Goal: Information Seeking & Learning: Find specific fact

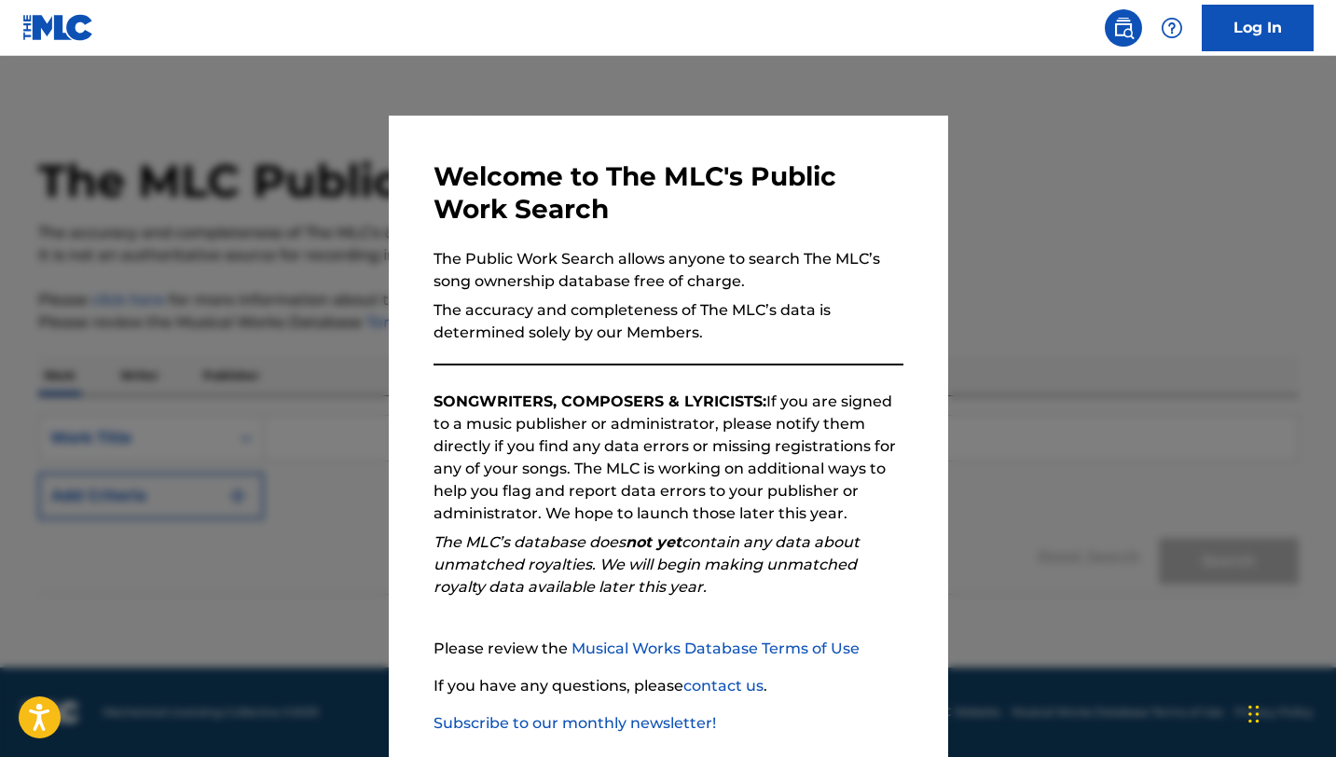
scroll to position [96, 0]
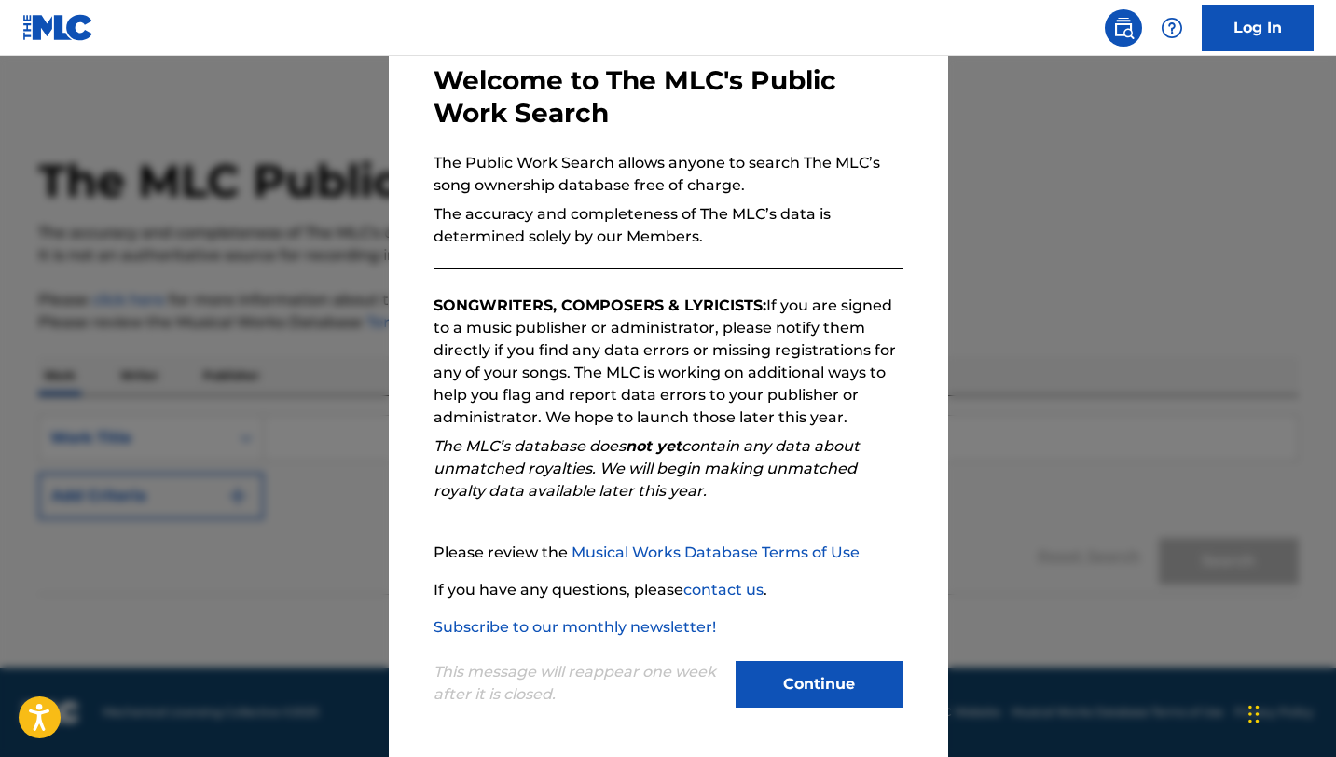
click at [844, 703] on button "Continue" at bounding box center [820, 684] width 168 height 47
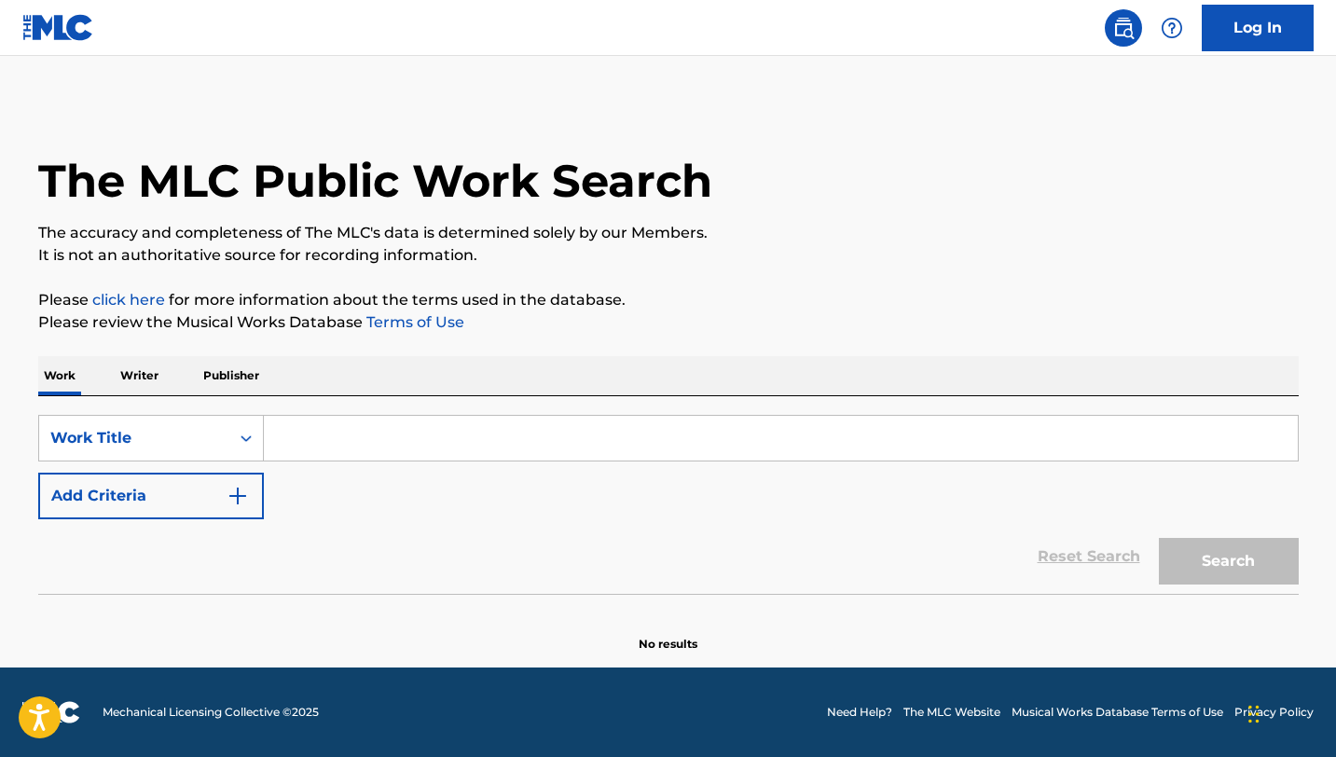
click at [244, 378] on p "Publisher" at bounding box center [231, 375] width 67 height 39
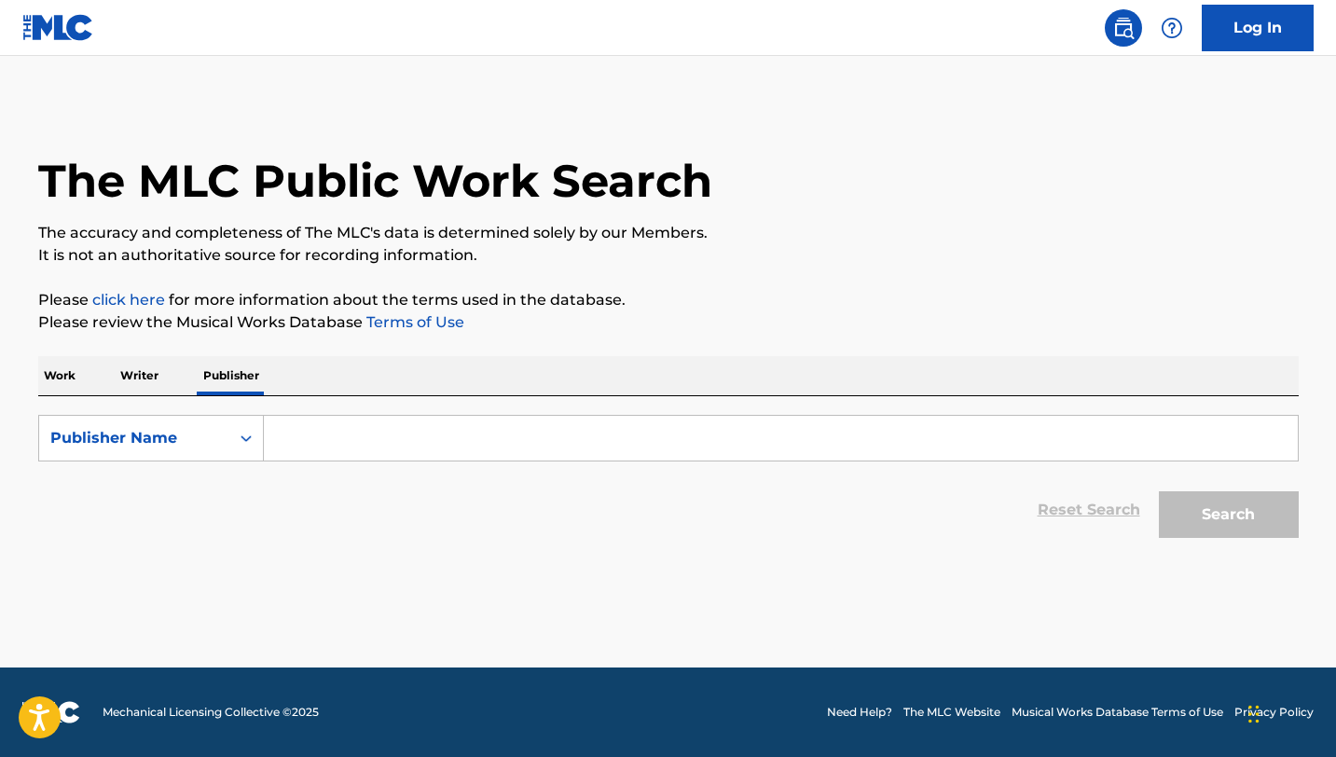
click at [328, 442] on input "Search Form" at bounding box center [781, 438] width 1034 height 45
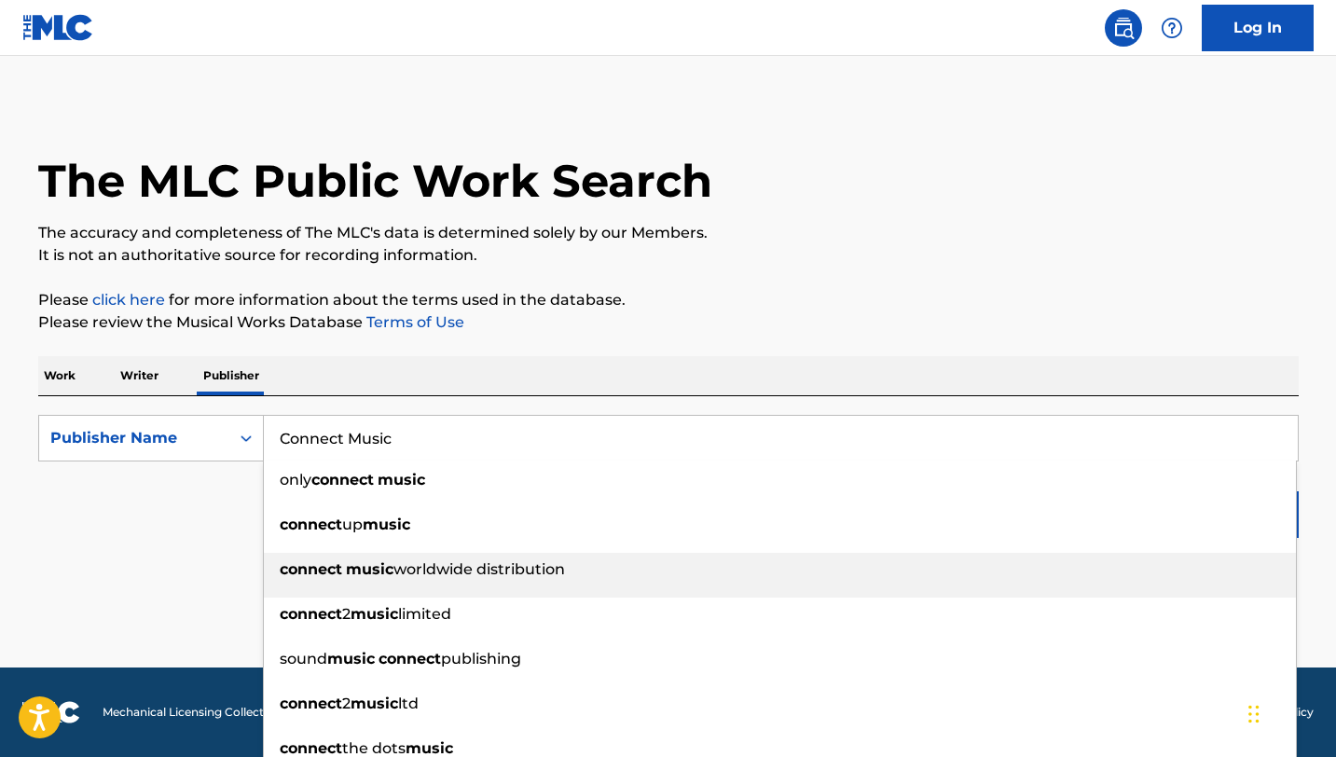
click at [371, 573] on strong "music" at bounding box center [370, 569] width 48 height 18
type input "connect music worldwide distribution"
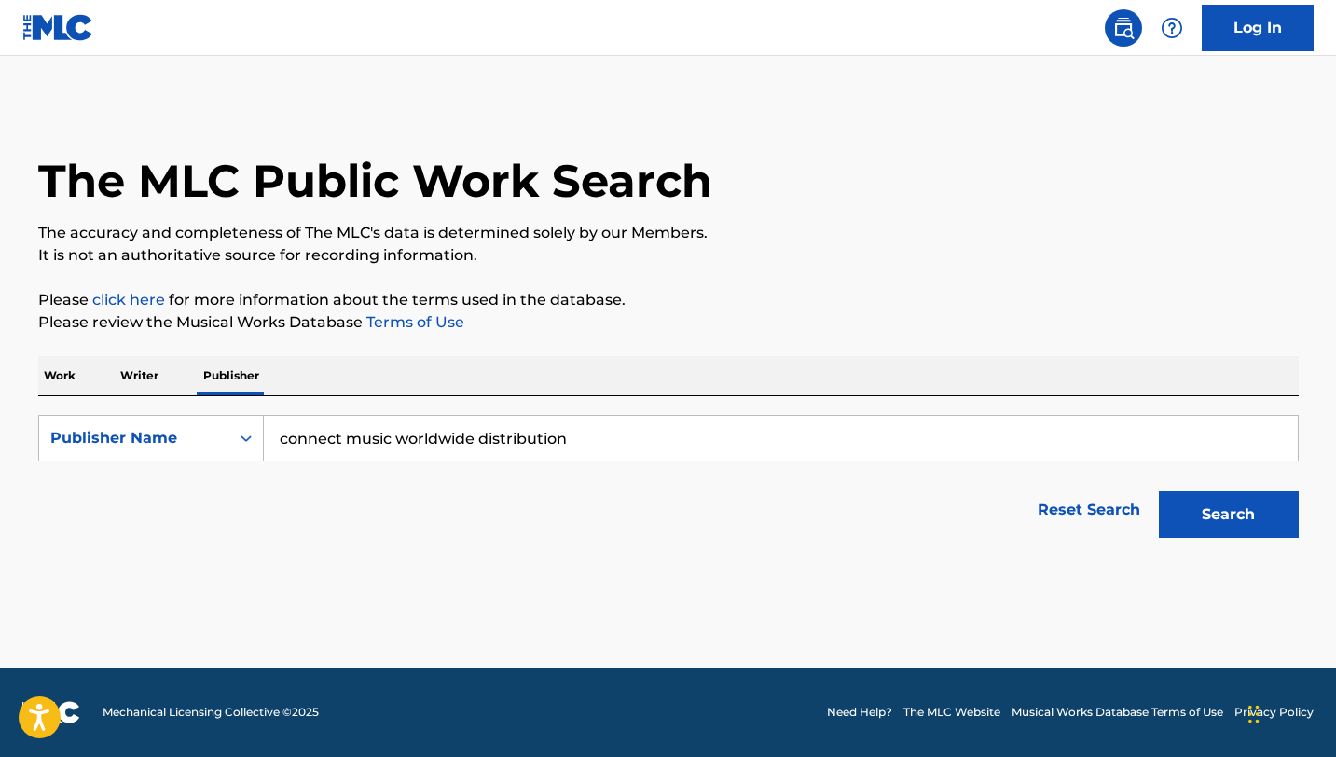
click at [1171, 504] on button "Search" at bounding box center [1229, 514] width 140 height 47
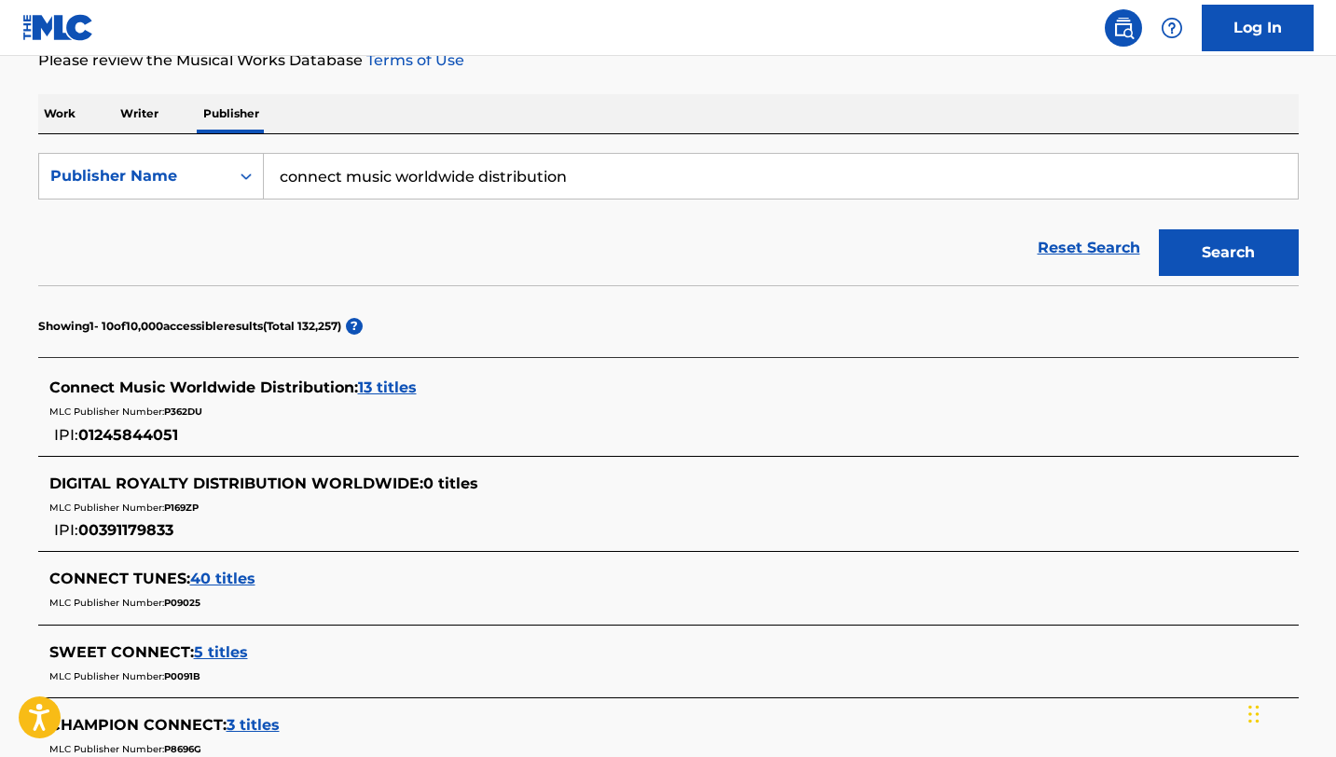
scroll to position [267, 0]
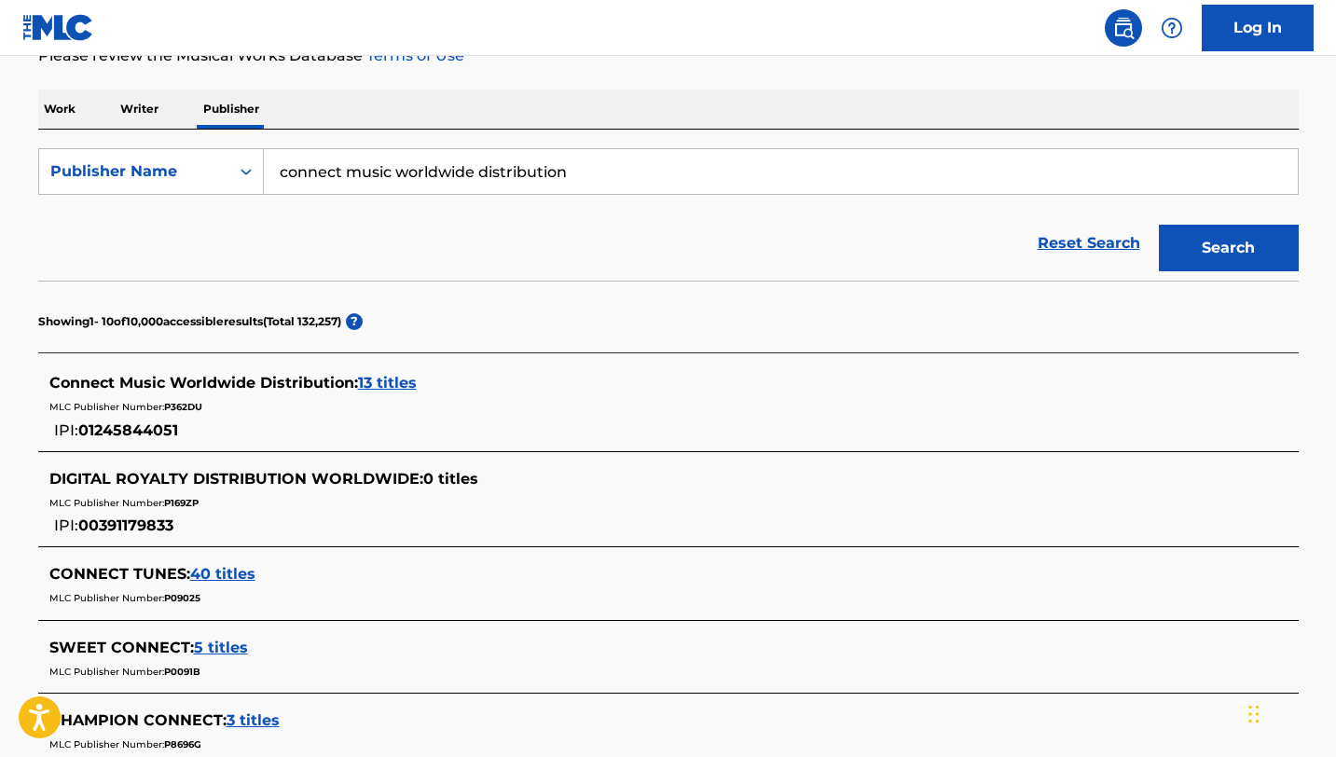
click at [392, 385] on span "13 titles" at bounding box center [387, 383] width 59 height 18
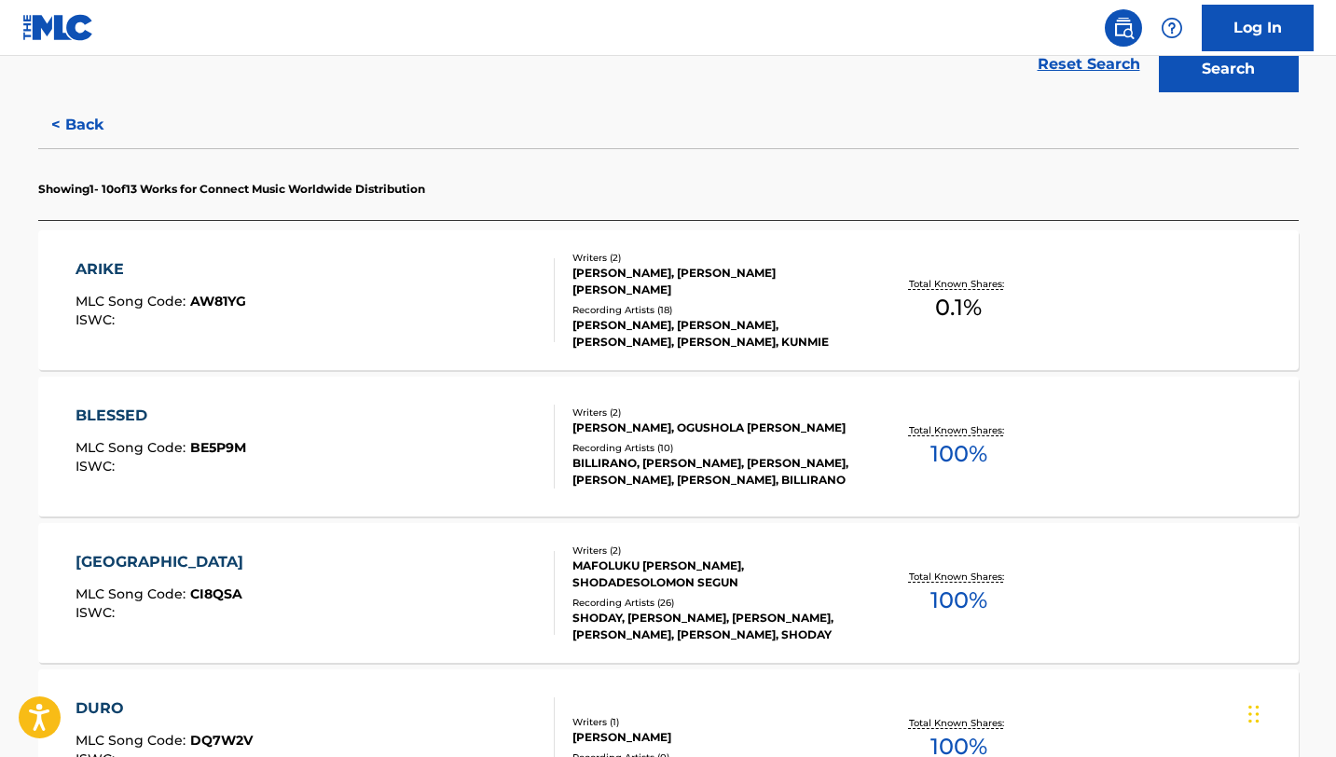
scroll to position [459, 0]
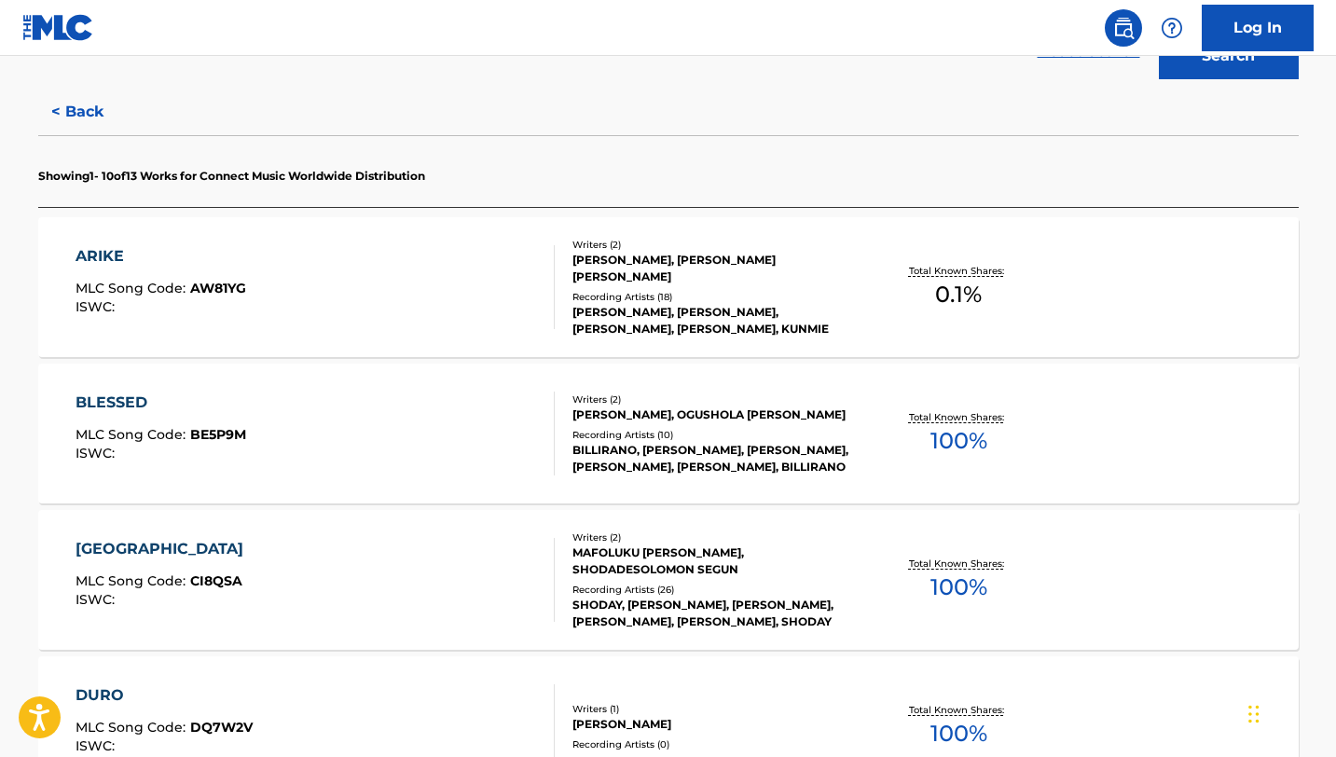
click at [171, 262] on div "ARIKE" at bounding box center [161, 256] width 171 height 22
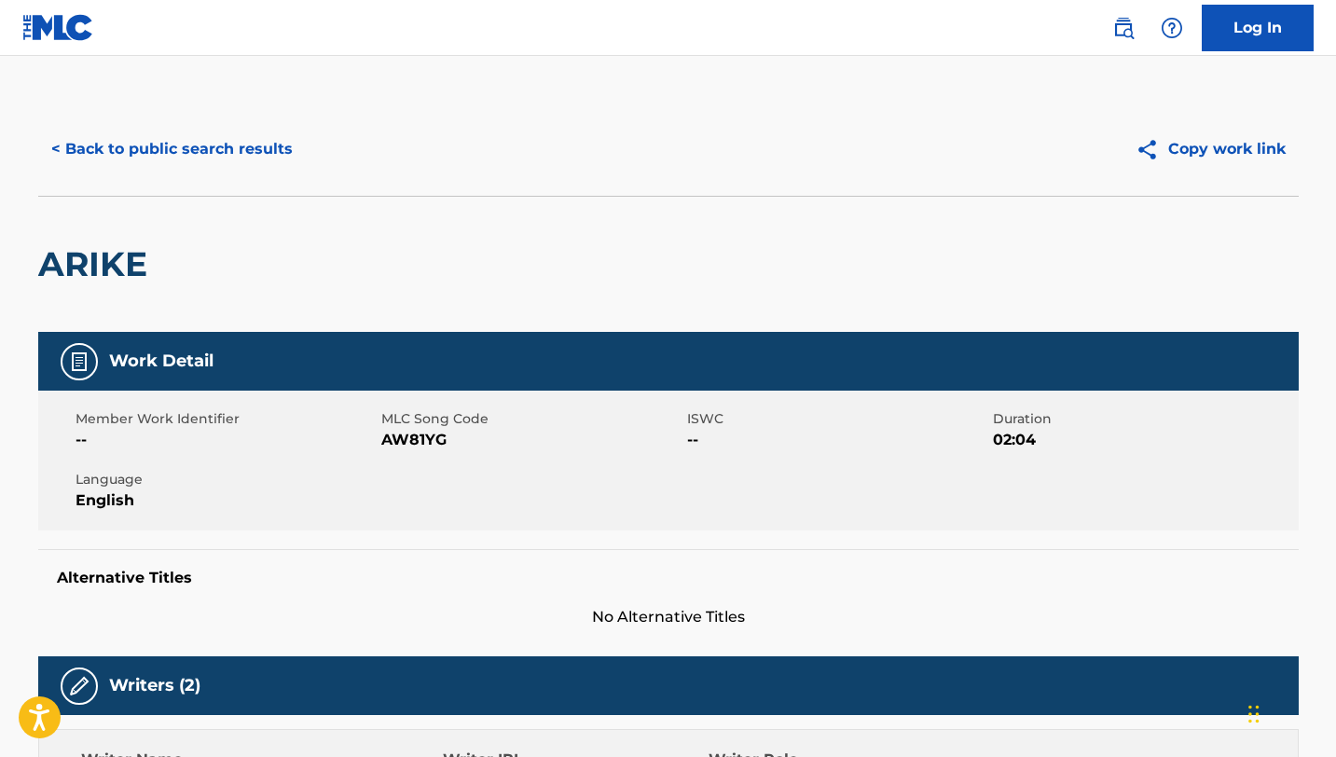
click at [79, 152] on button "< Back to public search results" at bounding box center [172, 149] width 268 height 47
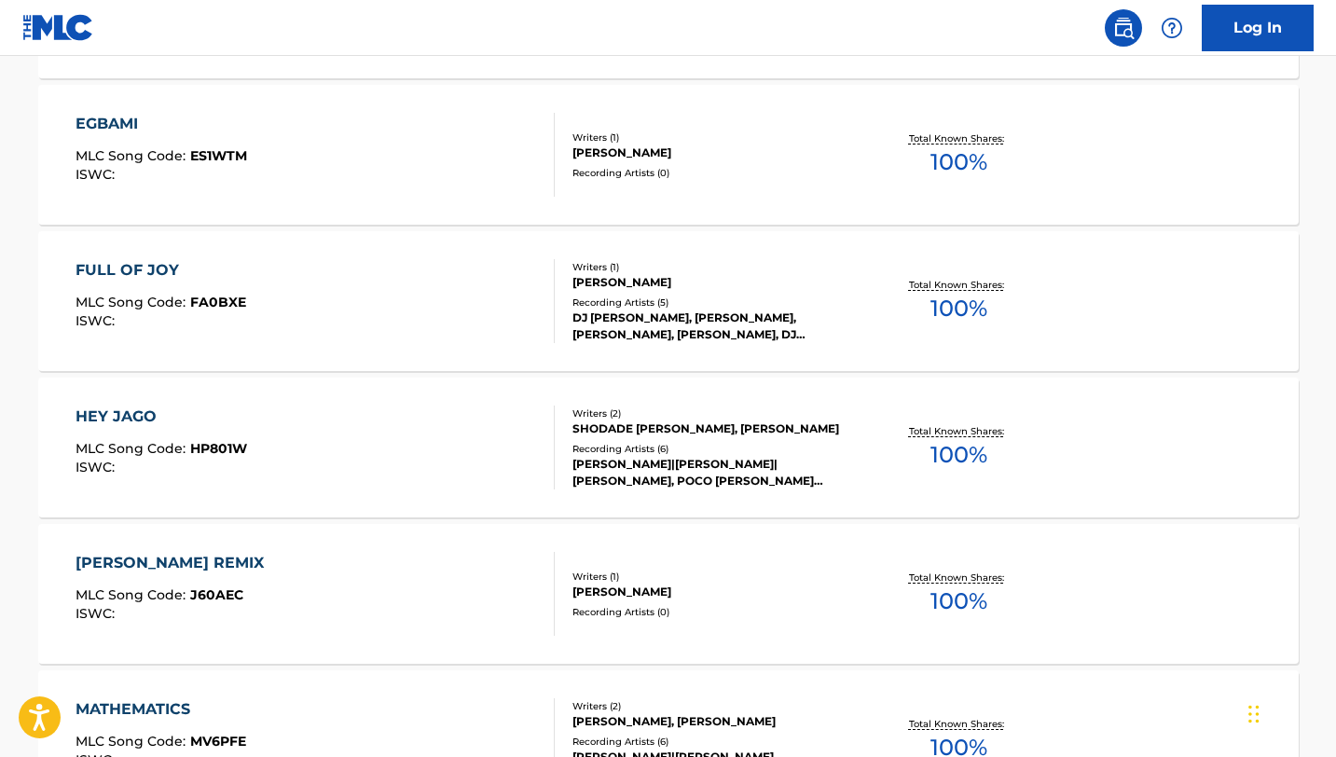
scroll to position [1180, 0]
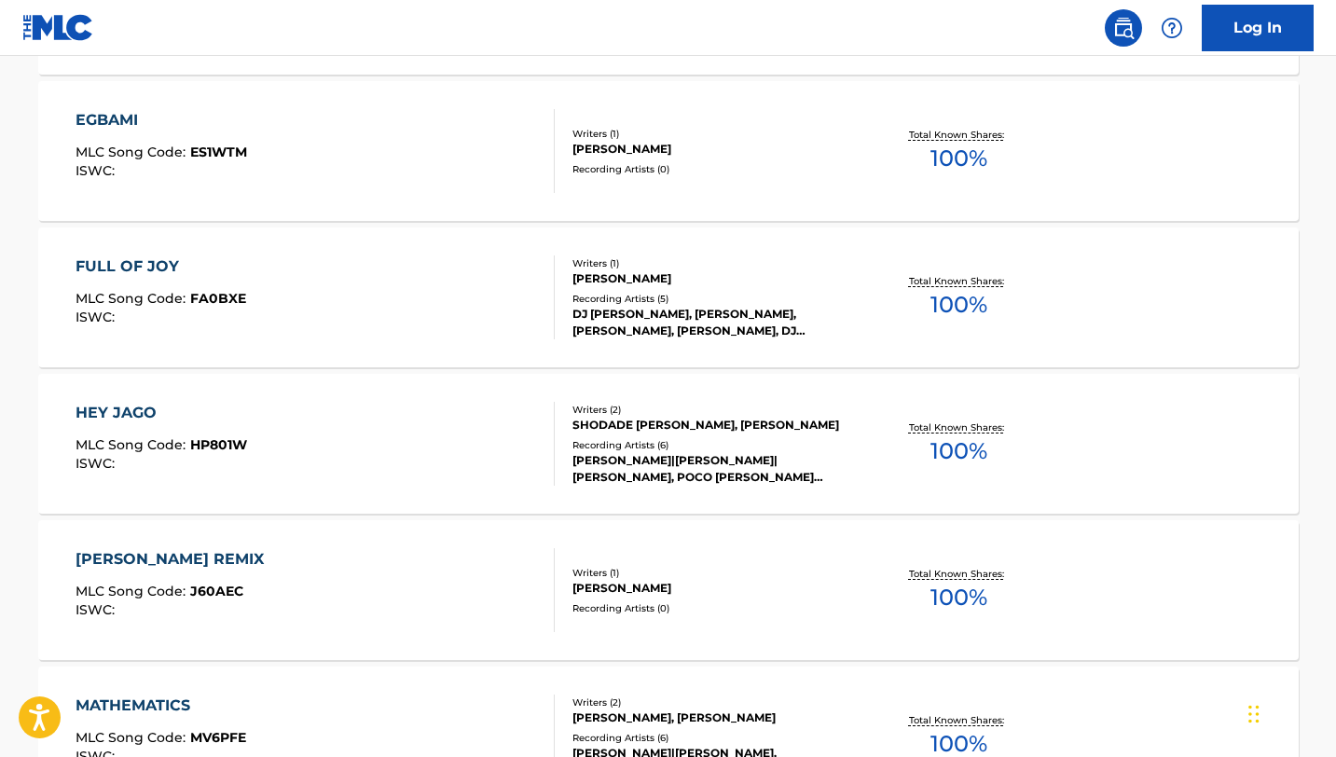
click at [152, 556] on div "[PERSON_NAME] REMIX" at bounding box center [175, 559] width 198 height 22
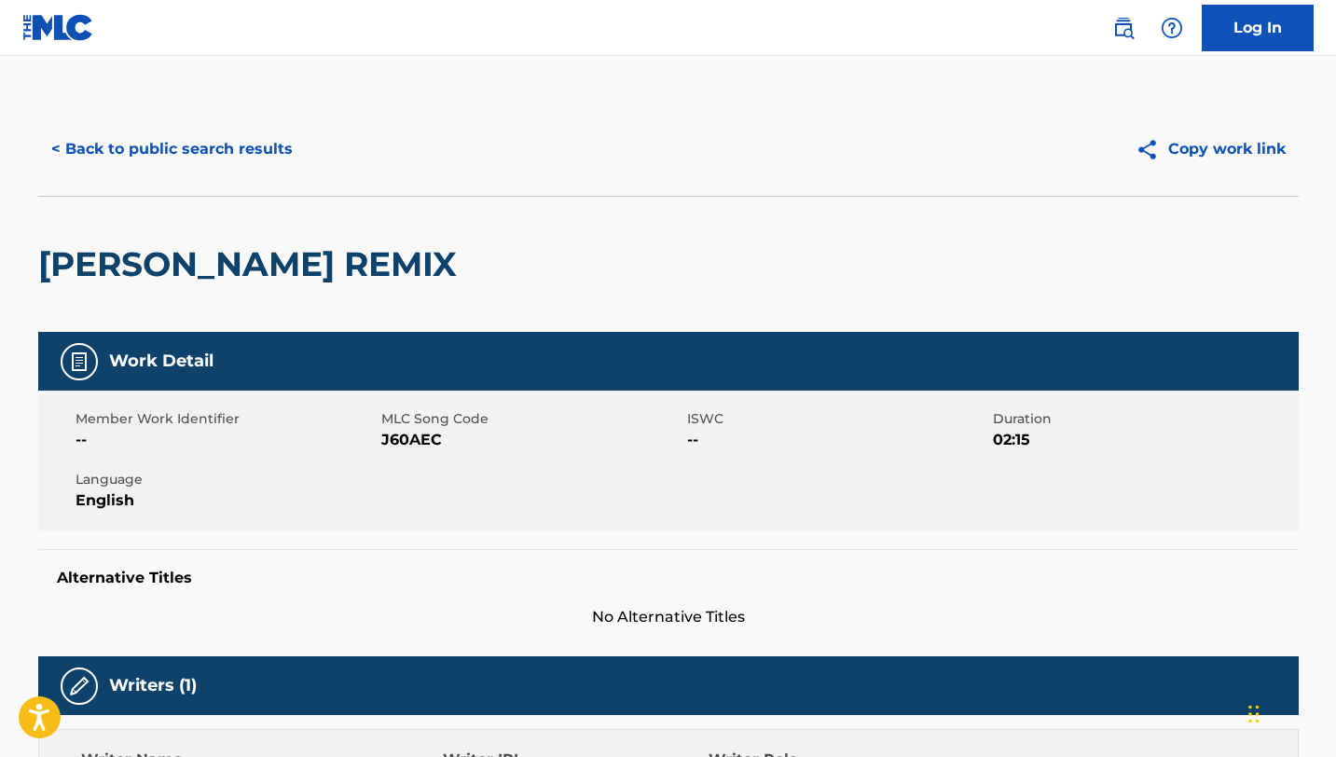
click at [66, 155] on button "< Back to public search results" at bounding box center [172, 149] width 268 height 47
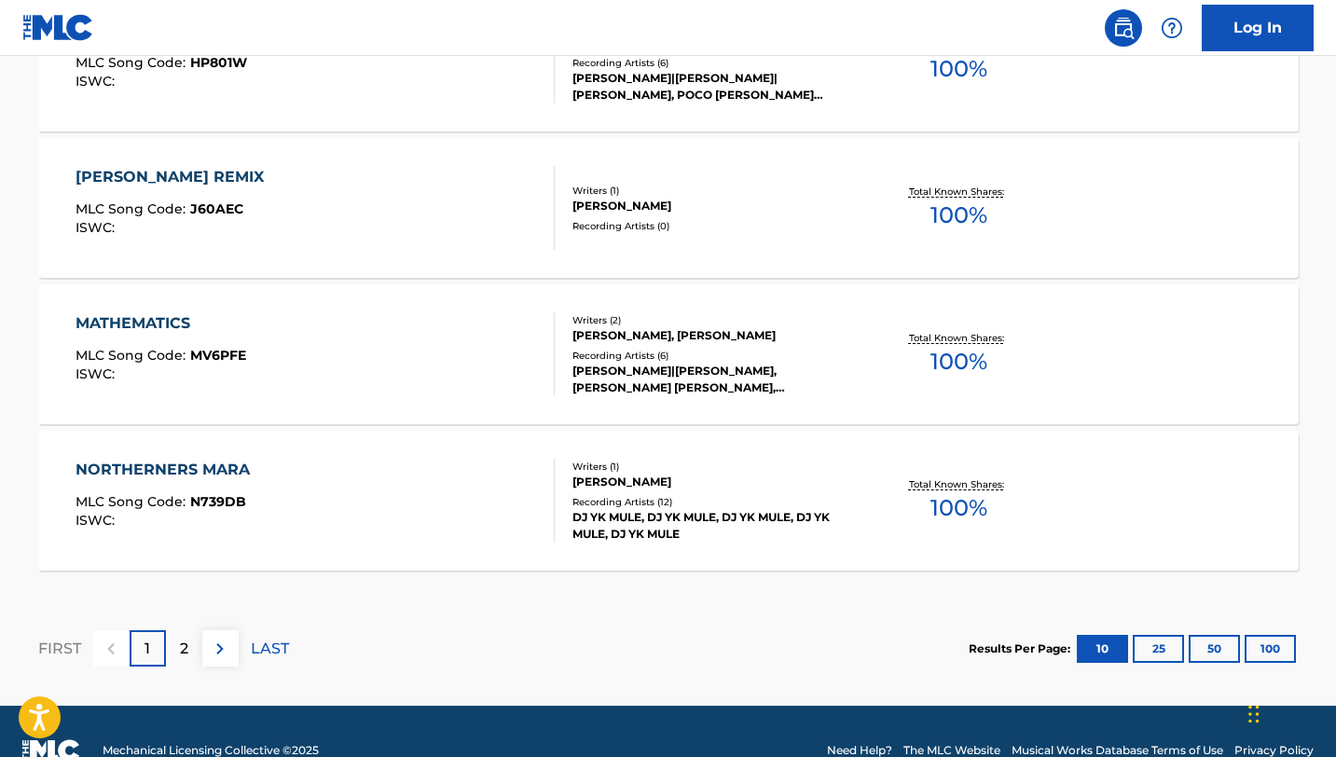
scroll to position [1601, 0]
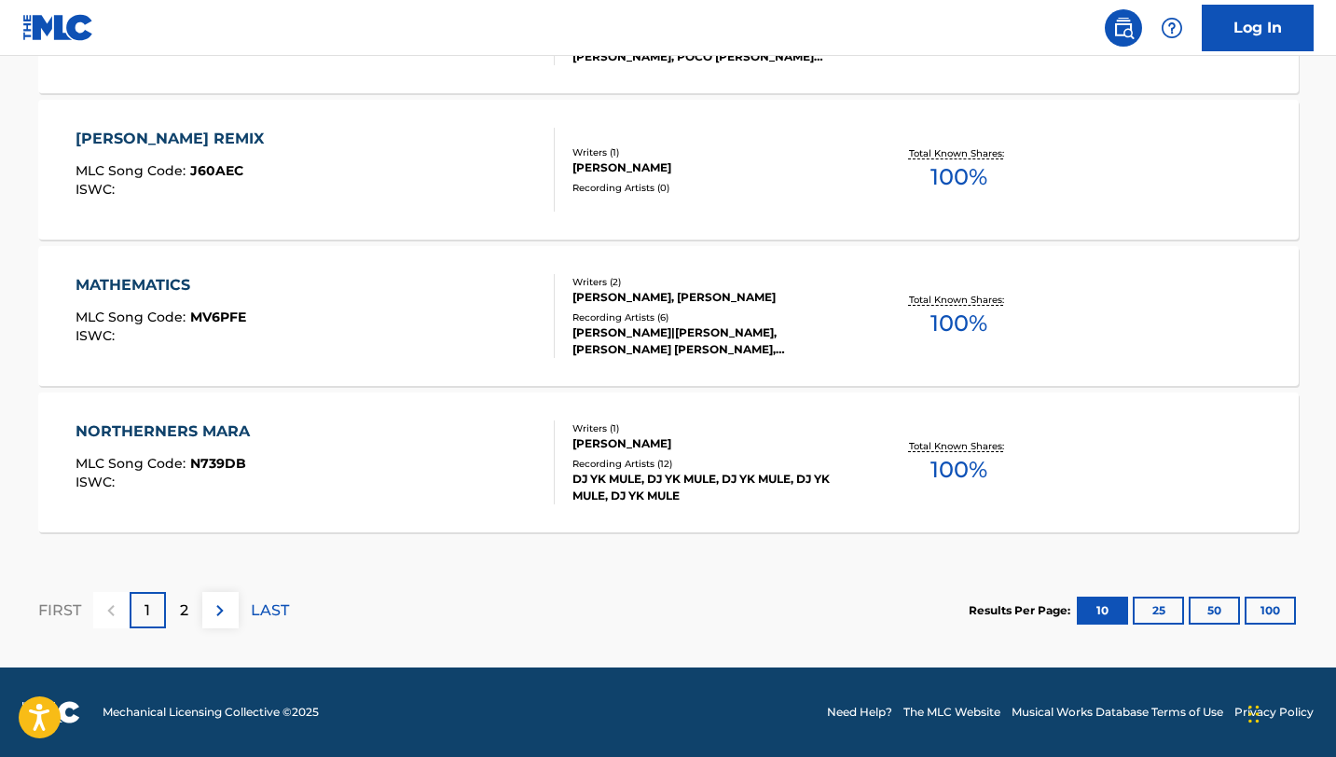
click at [1199, 610] on button "50" at bounding box center [1214, 611] width 51 height 28
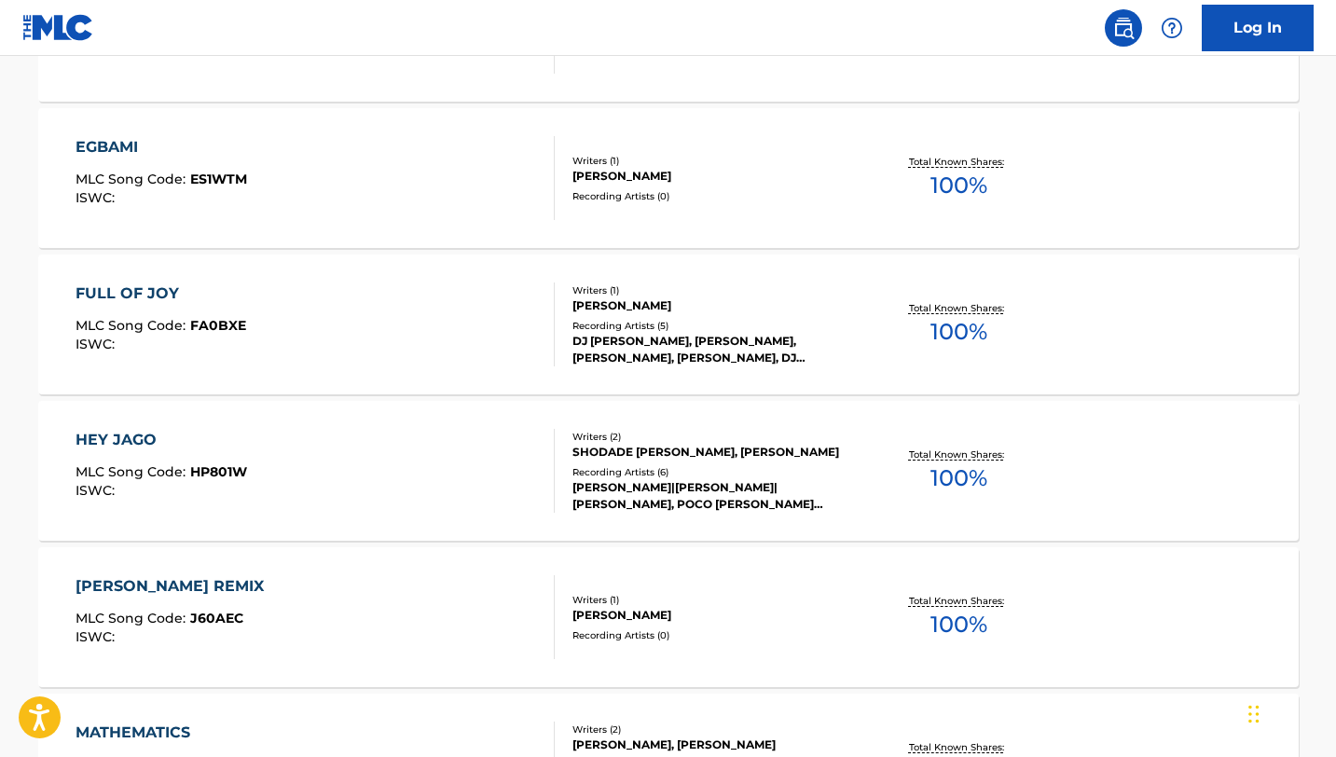
scroll to position [1154, 0]
click at [144, 578] on div "[PERSON_NAME] REMIX" at bounding box center [175, 585] width 198 height 22
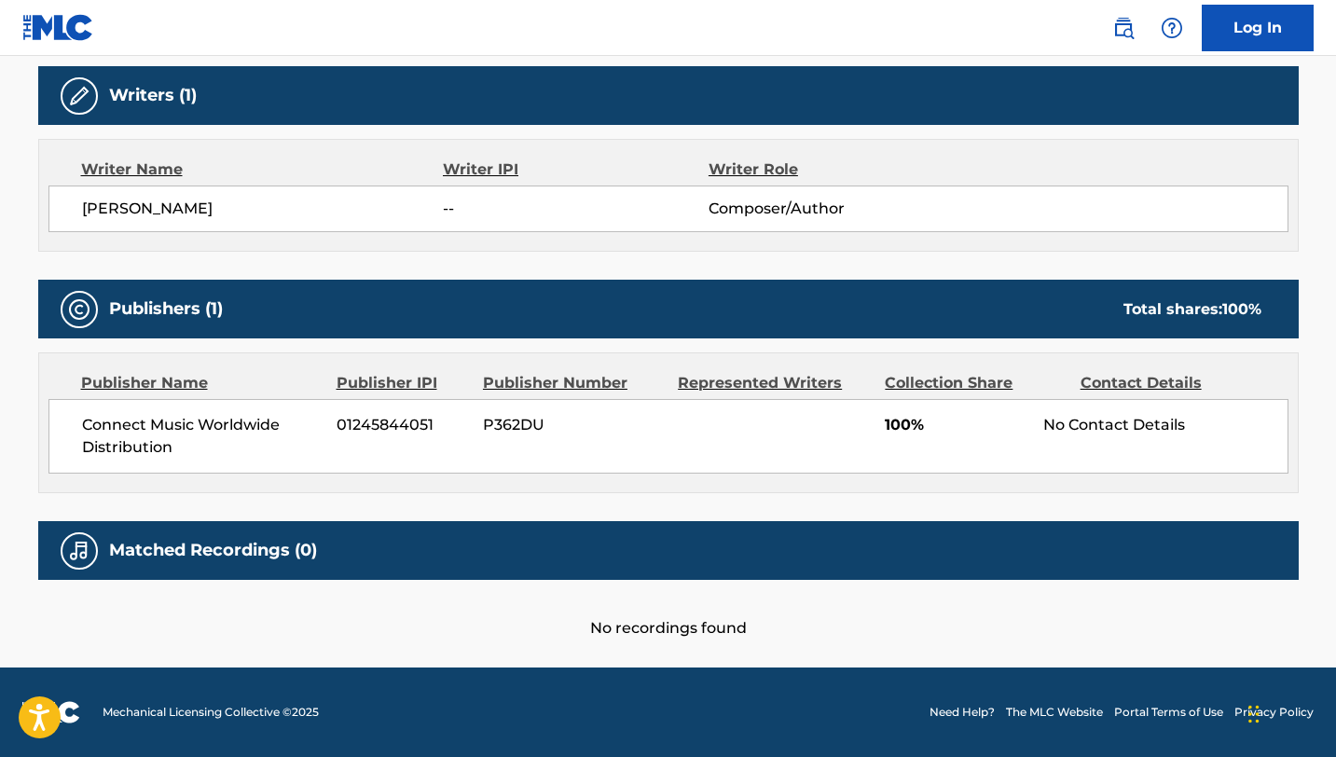
scroll to position [589, 0]
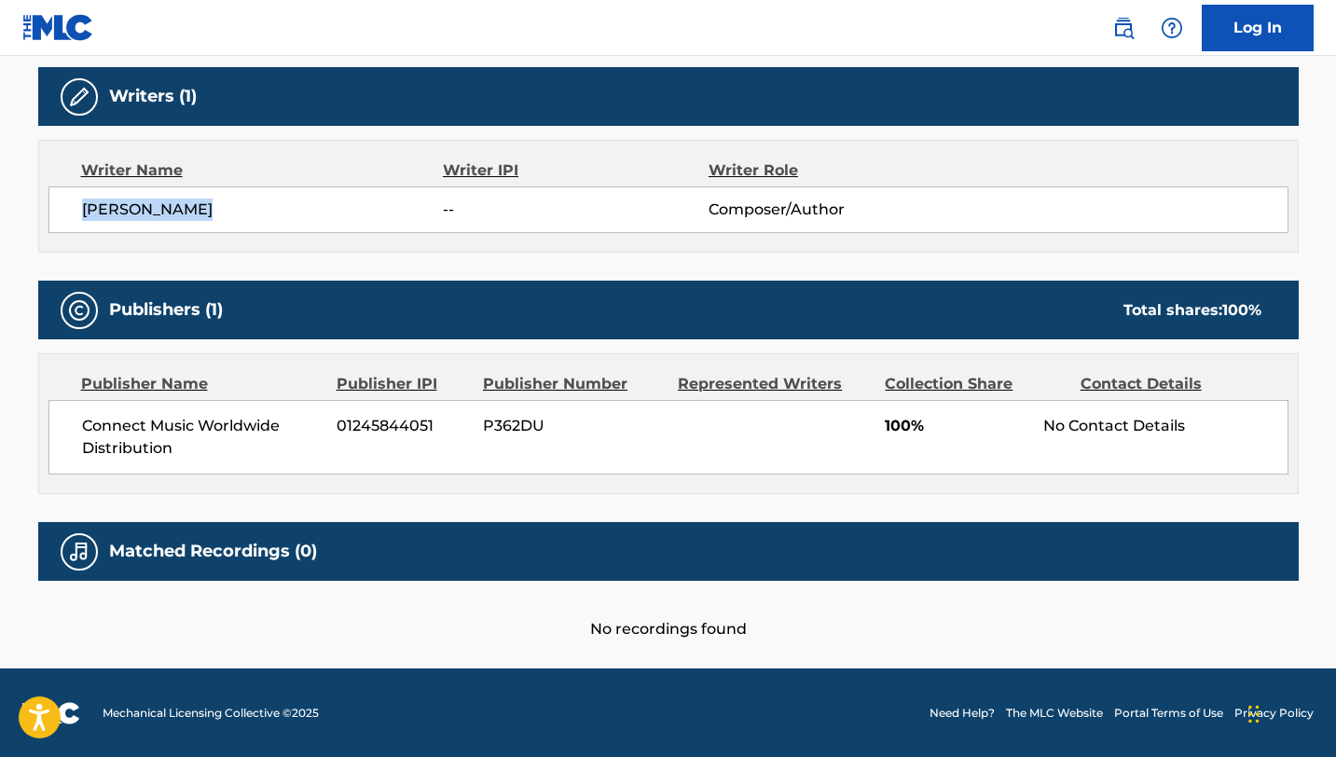
drag, startPoint x: 222, startPoint y: 218, endPoint x: 33, endPoint y: 191, distance: 191.2
click at [33, 191] on div "< Back to public search results Copy work link [PERSON_NAME] REMIX Work Detail …" at bounding box center [668, 76] width 1305 height 1127
copy span "[PERSON_NAME]"
